Goal: Transaction & Acquisition: Purchase product/service

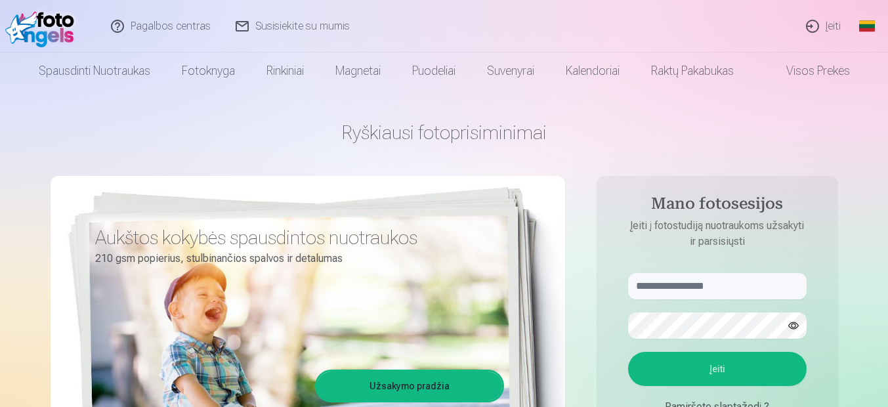
click at [829, 28] on link "Įeiti" at bounding box center [825, 26] width 60 height 53
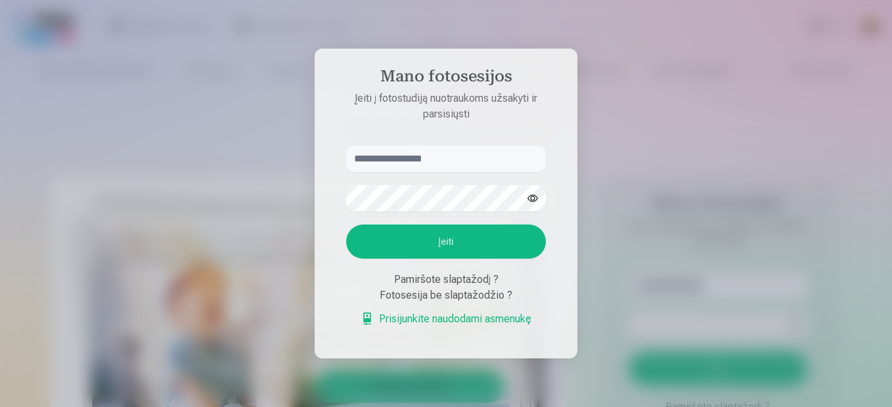
click at [357, 159] on input "text" at bounding box center [446, 159] width 200 height 26
type input "**********"
click at [444, 241] on button "Įeiti" at bounding box center [446, 242] width 200 height 34
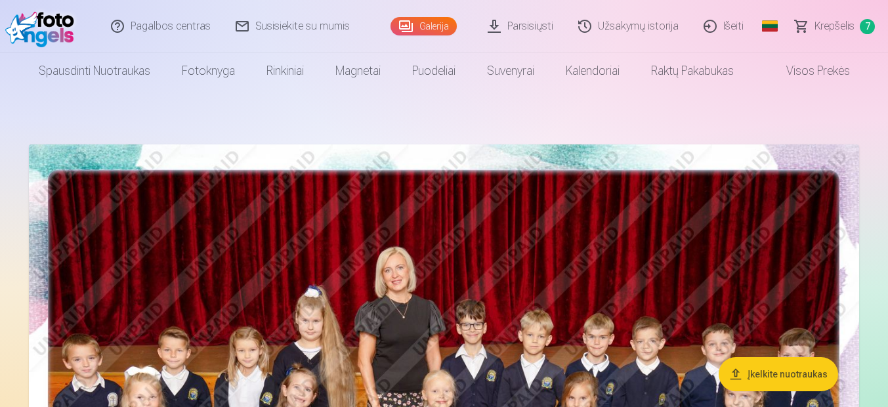
click at [829, 26] on span "Krepšelis" at bounding box center [835, 26] width 40 height 16
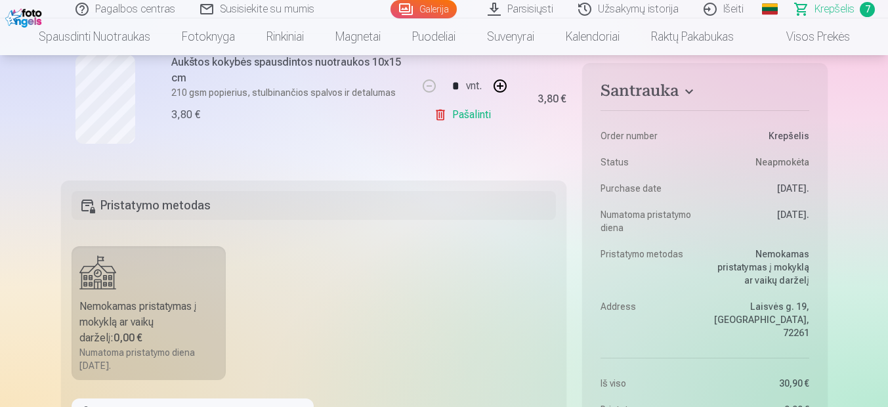
scroll to position [1425, 0]
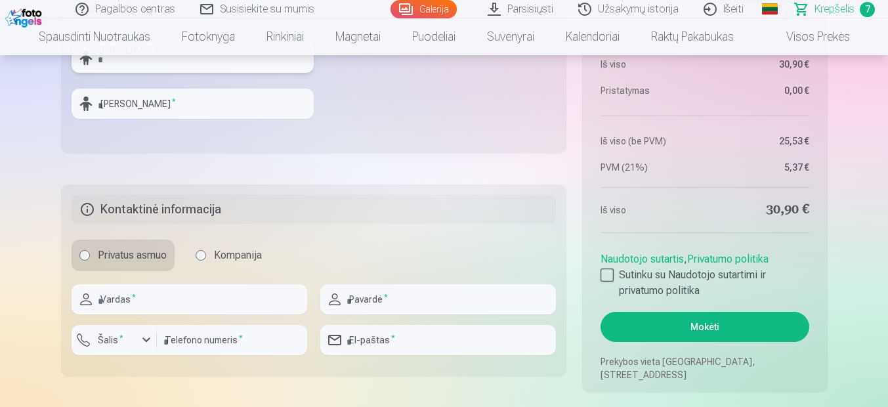
click at [171, 66] on input "text" at bounding box center [193, 58] width 242 height 30
click at [99, 63] on input "text" at bounding box center [193, 58] width 242 height 30
type input "****"
click at [98, 101] on input "text" at bounding box center [193, 104] width 242 height 30
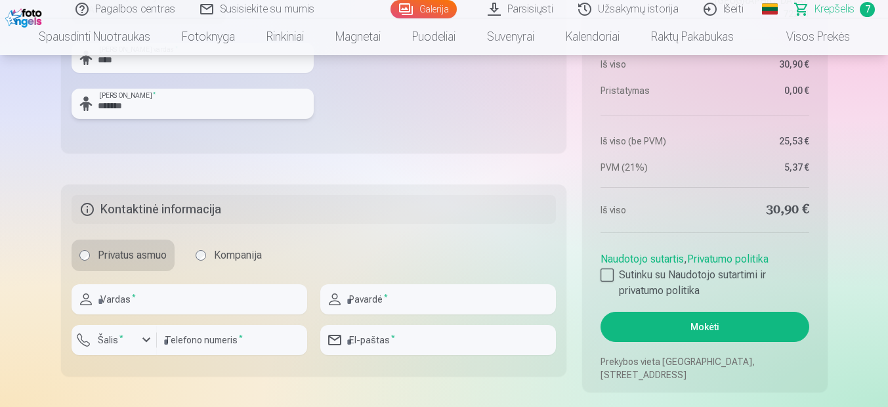
type input "*******"
click at [139, 301] on input "text" at bounding box center [190, 299] width 236 height 30
type input "*****"
click at [389, 301] on input "text" at bounding box center [438, 299] width 236 height 30
type input "********"
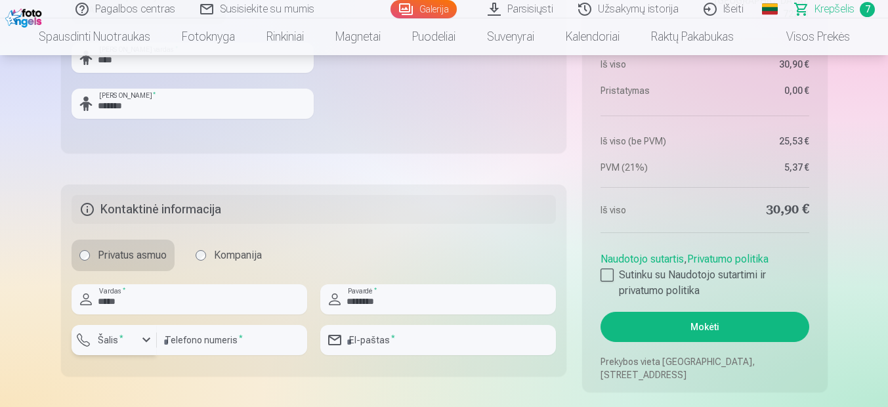
click at [143, 340] on div "button" at bounding box center [147, 340] width 16 height 16
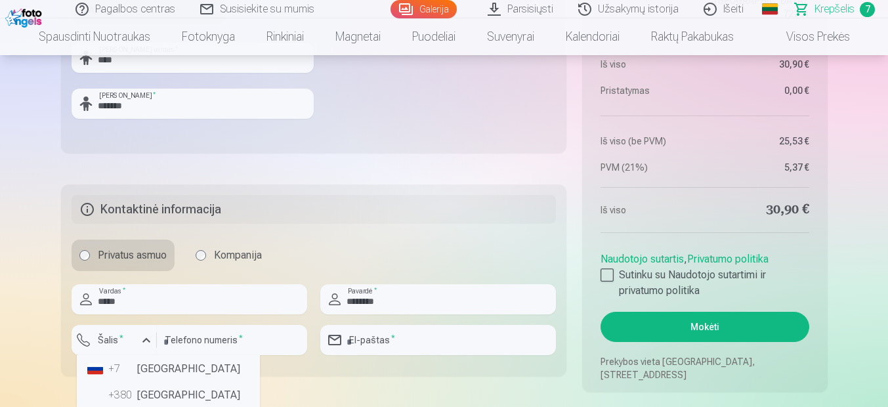
scroll to position [30, 0]
click at [112, 336] on label "Šalis *" at bounding box center [111, 340] width 36 height 13
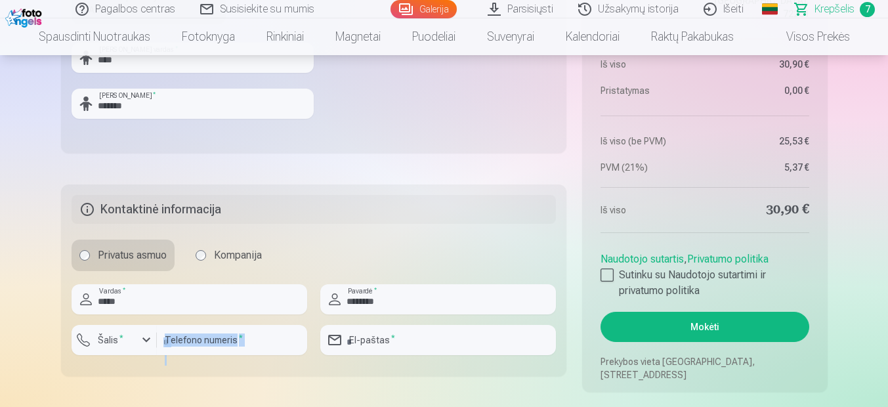
drag, startPoint x: 232, startPoint y: 389, endPoint x: 196, endPoint y: 358, distance: 47.5
click at [196, 358] on div at bounding box center [232, 360] width 150 height 11
click at [348, 339] on input "email" at bounding box center [438, 340] width 236 height 30
type input "**********"
click at [170, 338] on input "number" at bounding box center [232, 340] width 150 height 30
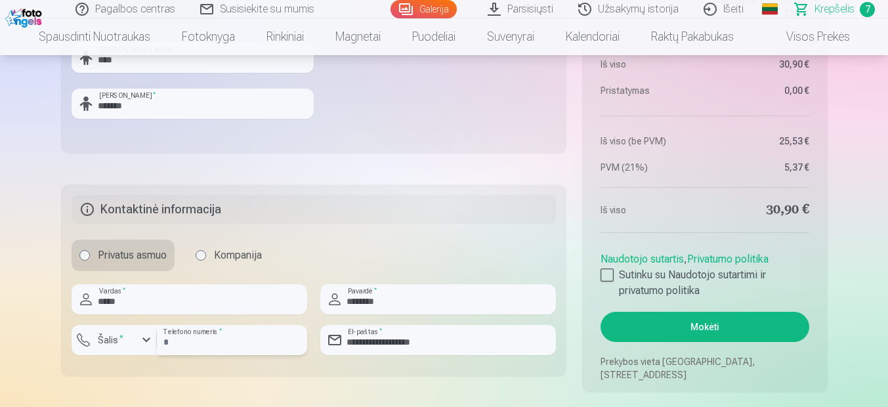
type input "********"
click at [121, 339] on sup "*" at bounding box center [122, 338] width 4 height 9
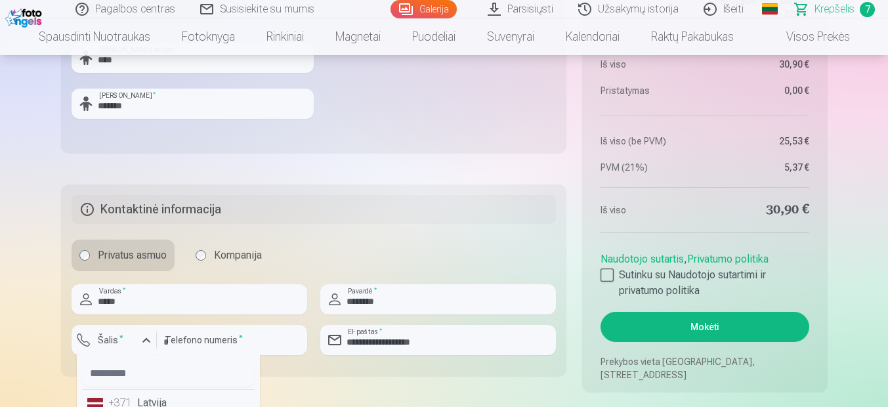
click at [110, 335] on label "Šalis *" at bounding box center [111, 340] width 36 height 13
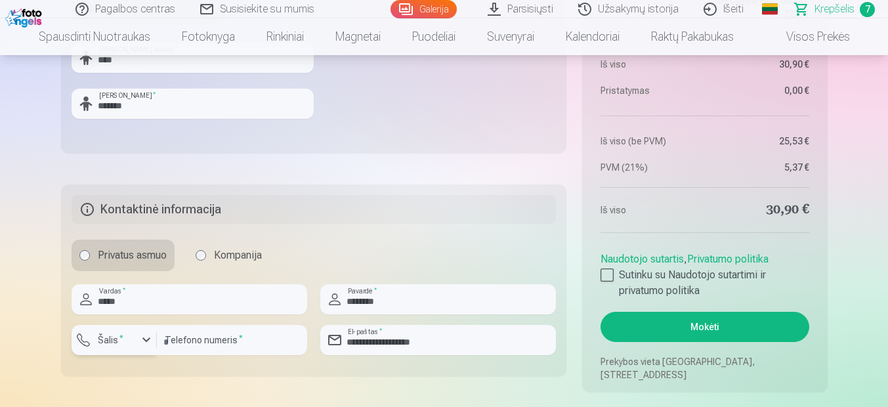
click at [145, 341] on div "button" at bounding box center [147, 340] width 16 height 16
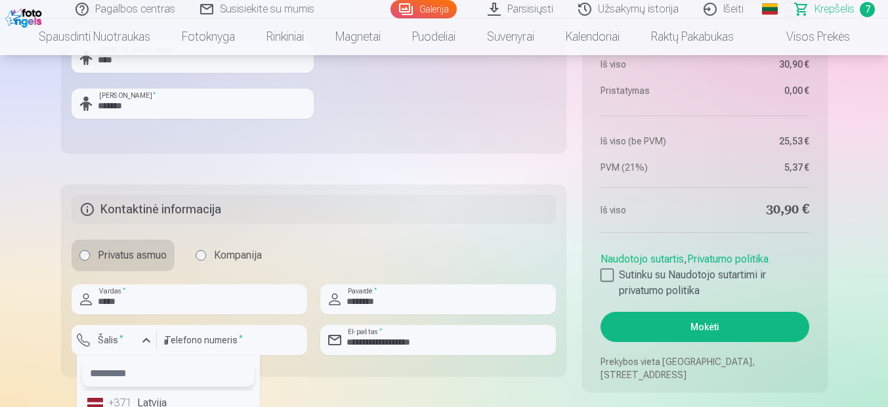
click at [99, 370] on input "text" at bounding box center [168, 374] width 173 height 26
type input "*"
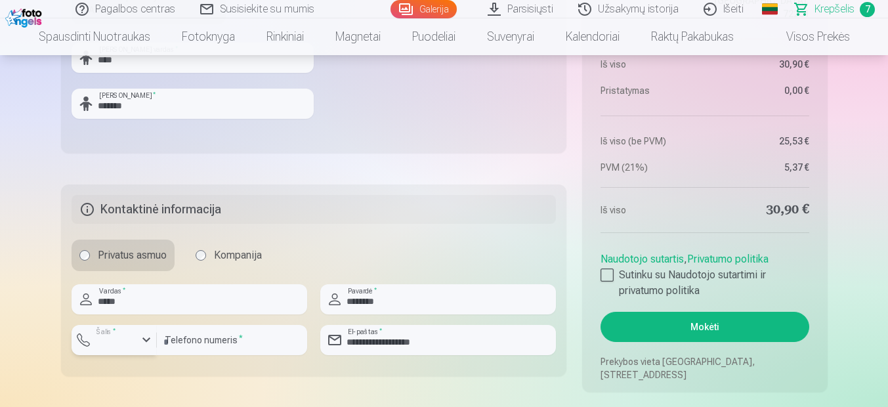
click at [146, 341] on div "button" at bounding box center [147, 340] width 16 height 16
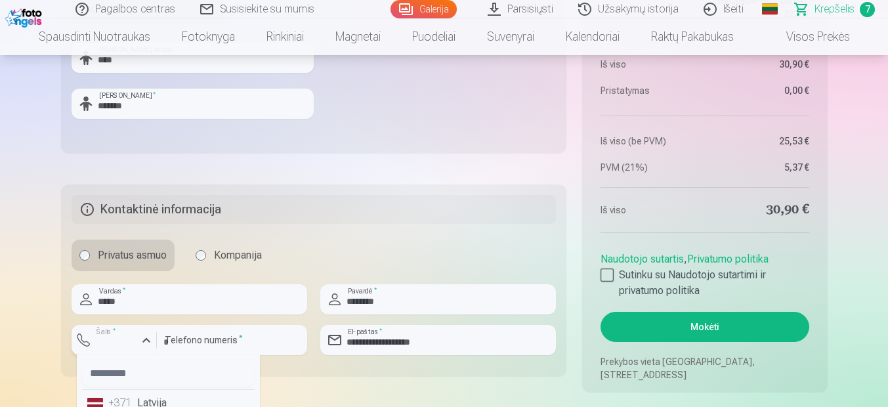
click at [102, 334] on label "Šalis *" at bounding box center [106, 332] width 27 height 10
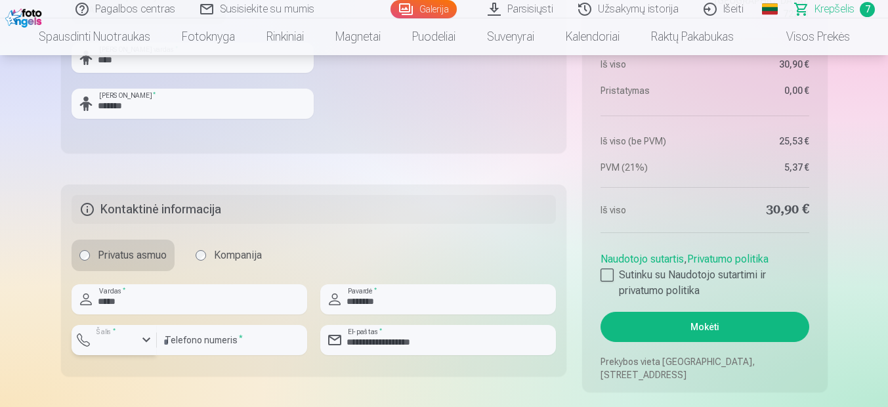
click at [104, 341] on div "button" at bounding box center [117, 342] width 39 height 13
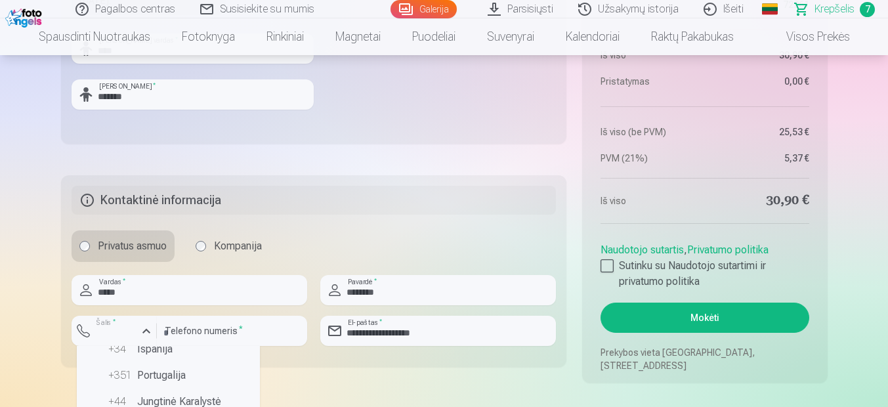
scroll to position [326, 0]
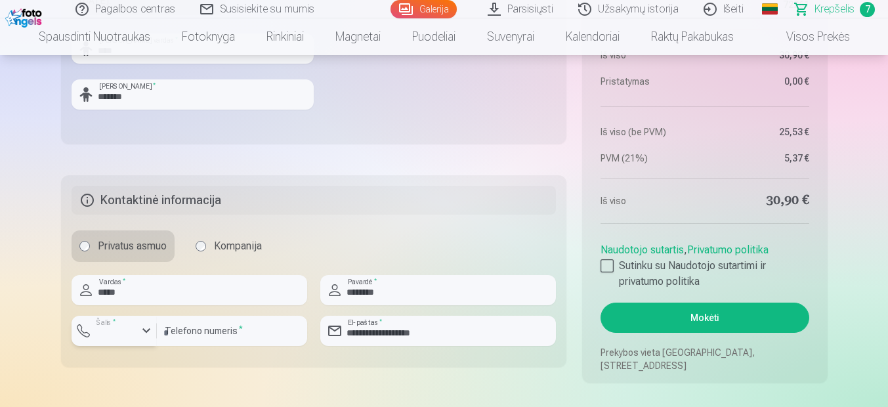
click at [146, 330] on div "button" at bounding box center [147, 331] width 16 height 16
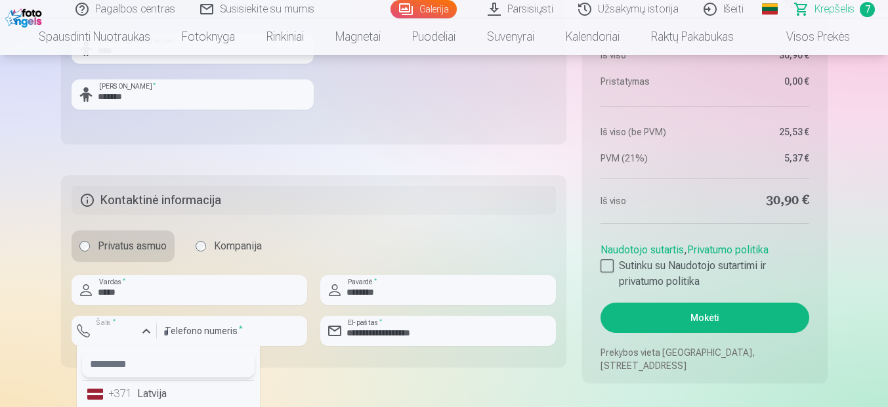
click at [108, 364] on input "text" at bounding box center [168, 364] width 173 height 26
type input "**"
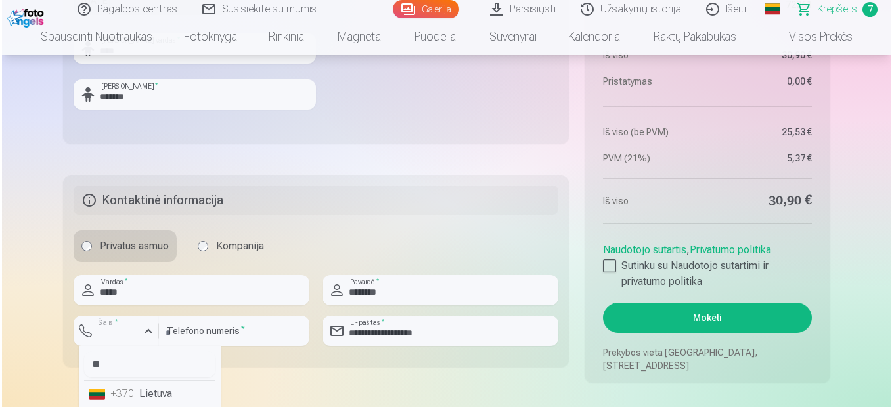
scroll to position [1435, 0]
click at [144, 395] on li "+370 Lietuva" at bounding box center [147, 393] width 131 height 26
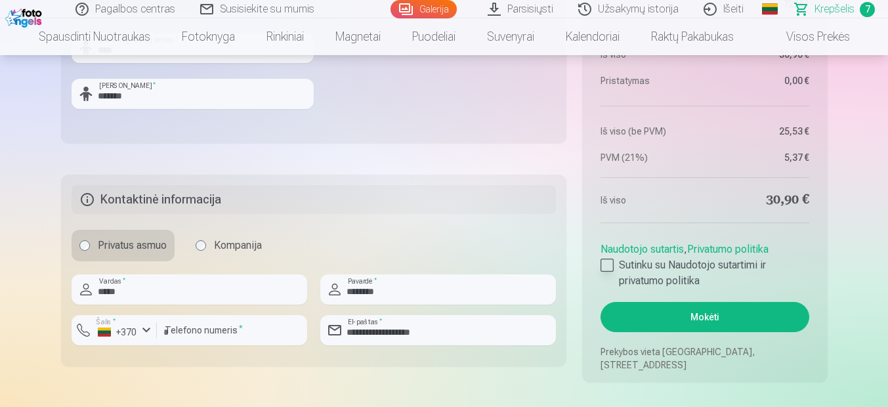
click at [605, 262] on div at bounding box center [607, 265] width 13 height 13
click at [696, 315] on button "Mokėti" at bounding box center [705, 317] width 208 height 30
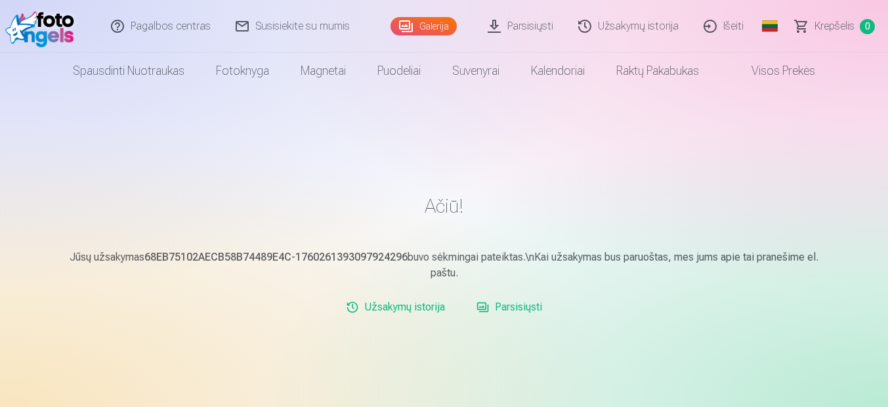
click at [800, 23] on link "Krepšelis 0" at bounding box center [835, 26] width 105 height 53
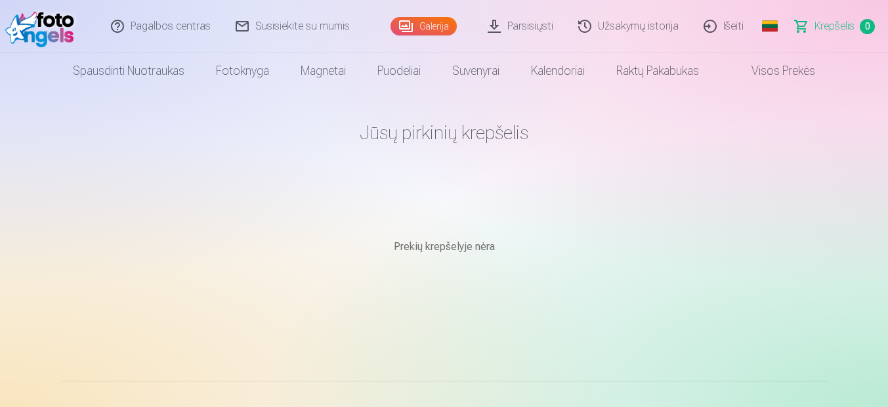
click at [631, 26] on link "Užsakymų istorija" at bounding box center [629, 26] width 125 height 53
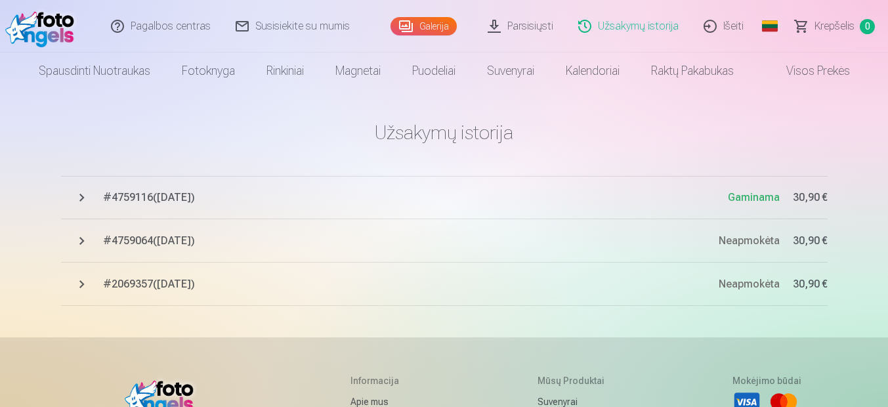
click at [730, 24] on link "Išeiti" at bounding box center [724, 26] width 65 height 53
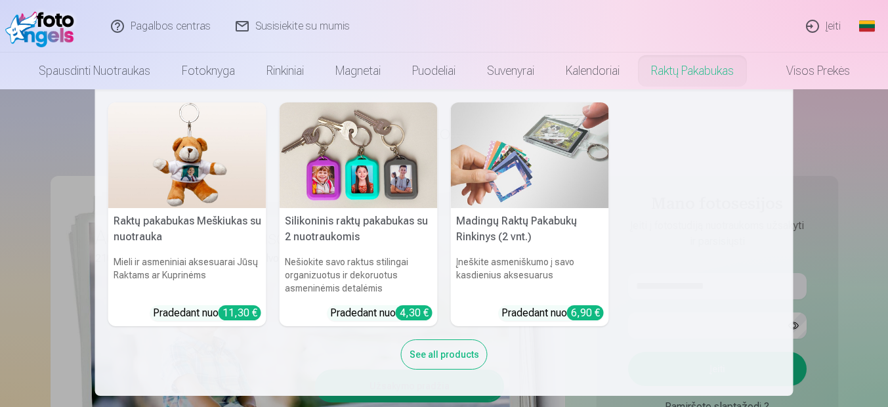
click at [707, 68] on link "Raktų pakabukas" at bounding box center [693, 71] width 114 height 37
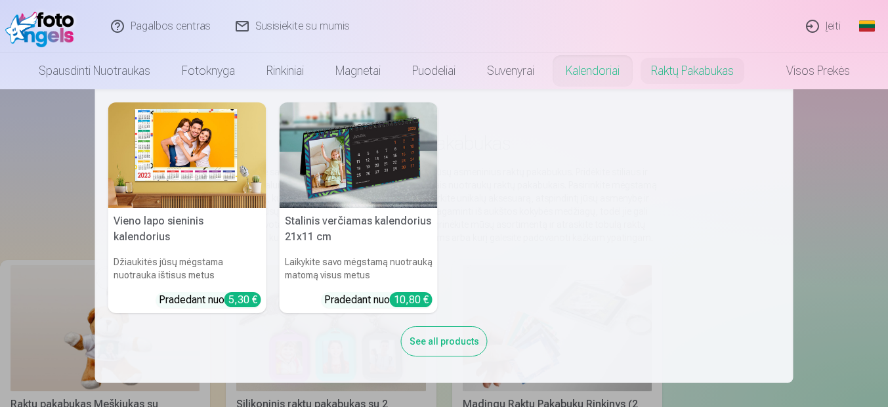
click at [601, 68] on link "Kalendoriai" at bounding box center [592, 71] width 85 height 37
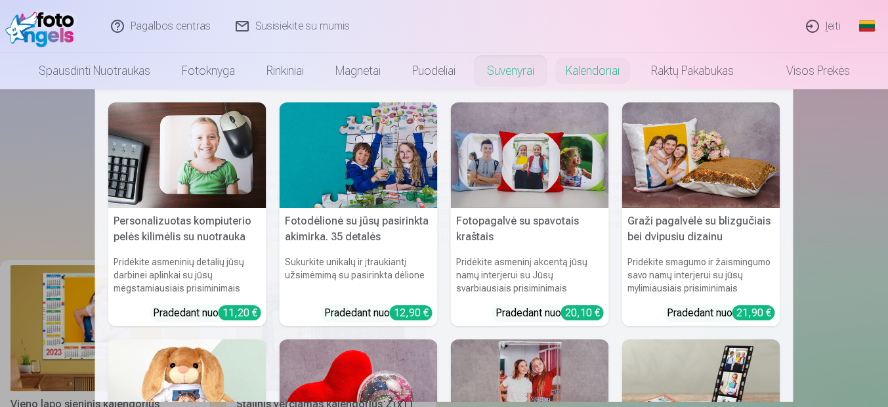
click at [504, 69] on link "Suvenyrai" at bounding box center [510, 71] width 79 height 37
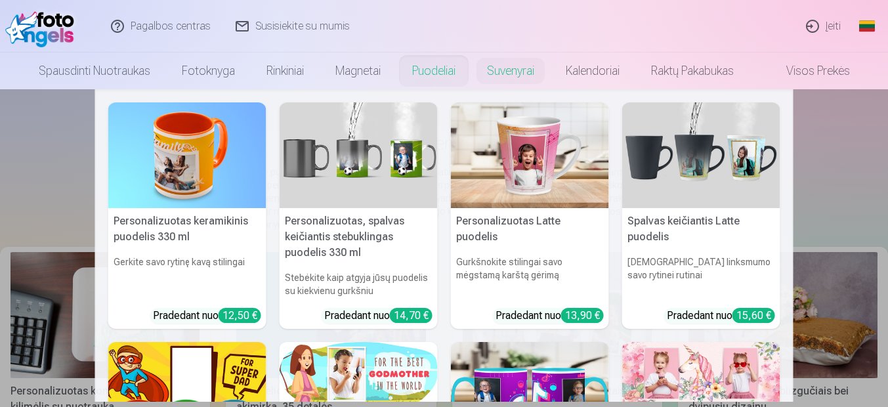
click at [436, 72] on link "Puodeliai" at bounding box center [434, 71] width 75 height 37
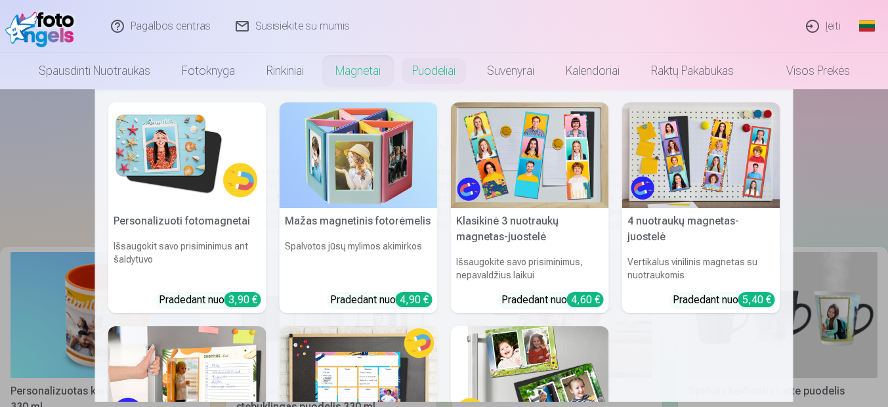
click at [361, 72] on link "Magnetai" at bounding box center [358, 71] width 77 height 37
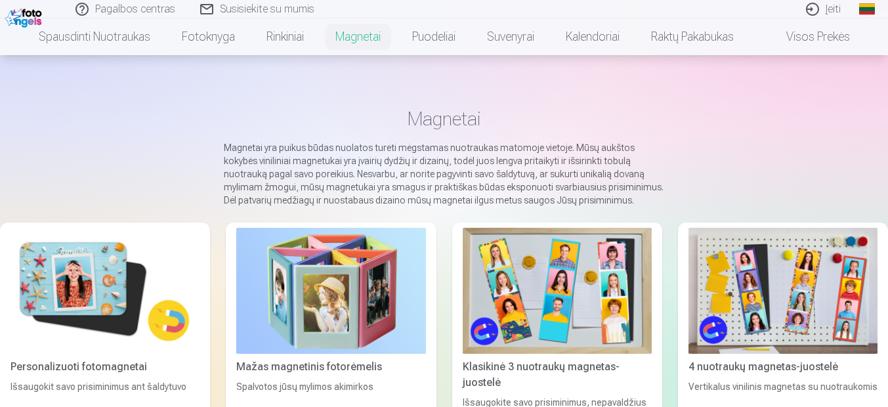
scroll to position [11, 0]
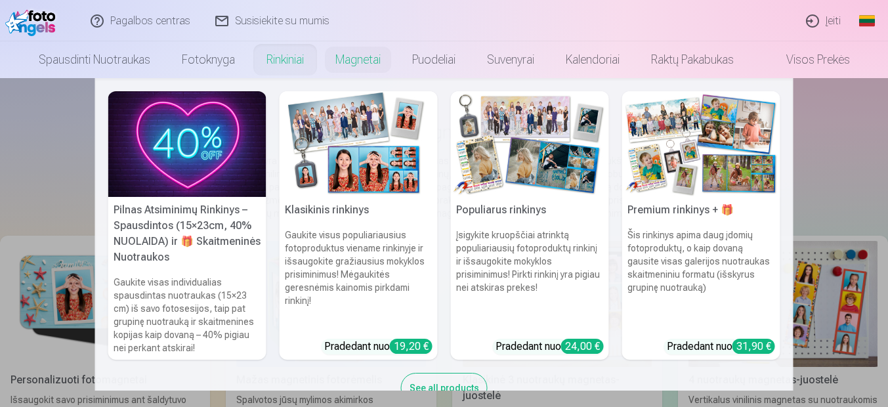
click at [281, 57] on link "Rinkiniai" at bounding box center [285, 59] width 69 height 37
